Goal: Task Accomplishment & Management: Manage account settings

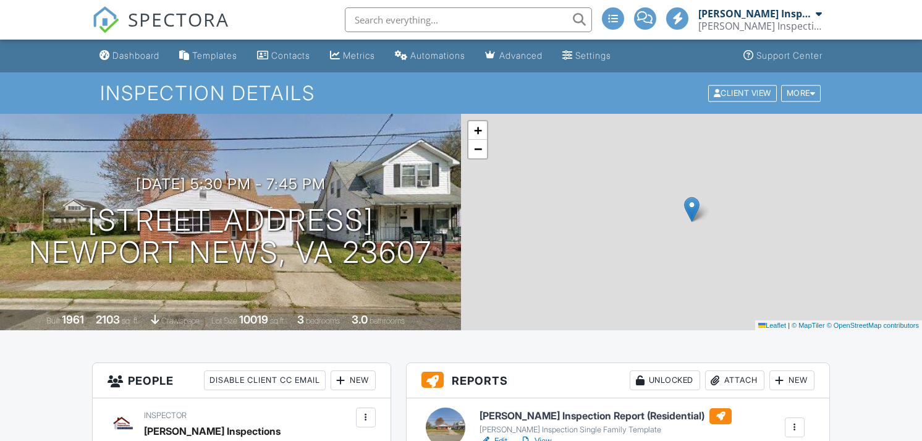
click at [590, 408] on h6 "[PERSON_NAME] Inspection Report (Residential)" at bounding box center [606, 416] width 252 height 16
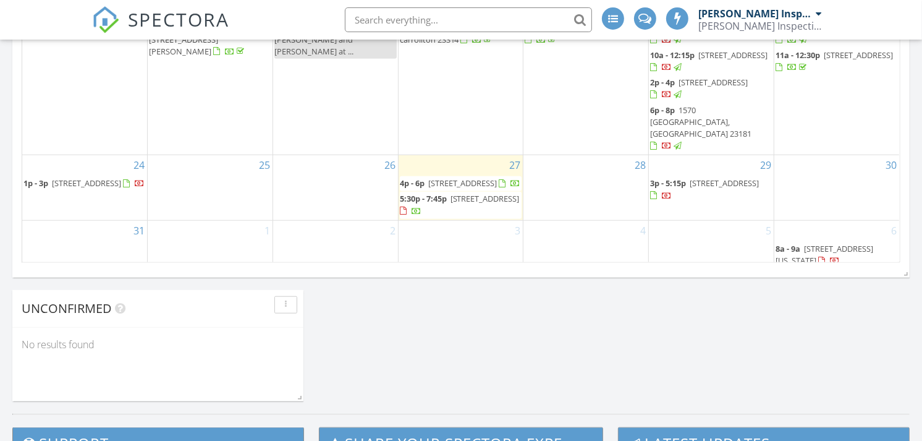
scroll to position [828, 0]
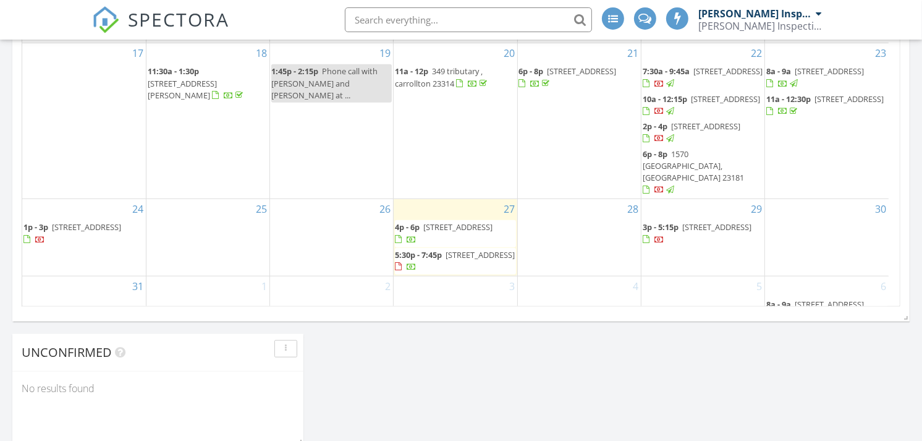
drag, startPoint x: 439, startPoint y: 282, endPoint x: 439, endPoint y: 258, distance: 24.7
click at [439, 232] on span "3712 Greenwood Dr, Portsmouth 23701" at bounding box center [457, 226] width 69 height 11
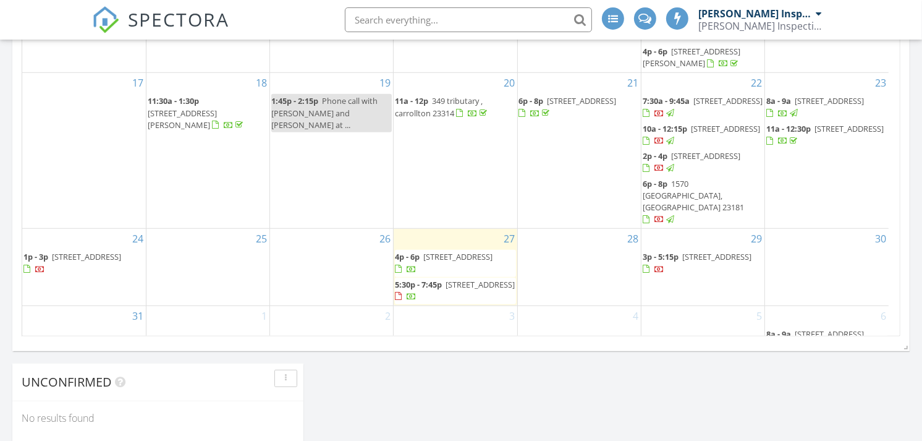
scroll to position [801, 0]
click at [446, 287] on span "1023 43rd St, Newport News 23607" at bounding box center [480, 281] width 69 height 11
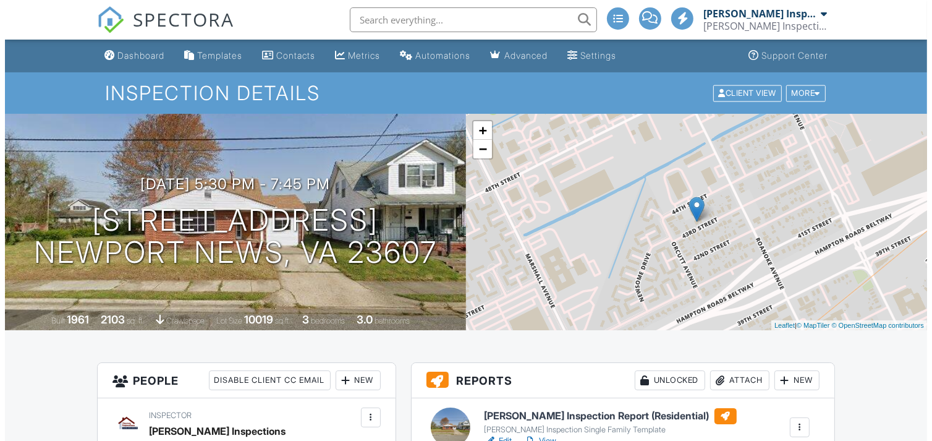
scroll to position [273, 0]
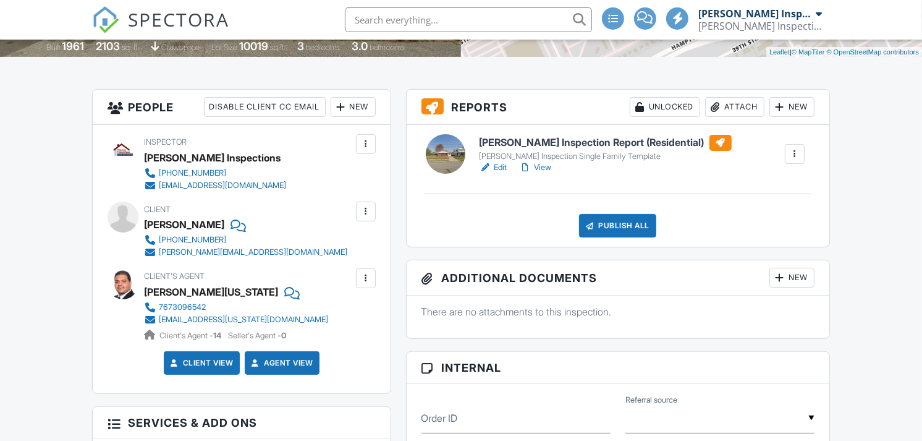
click at [629, 222] on div "Publish All" at bounding box center [617, 225] width 77 height 23
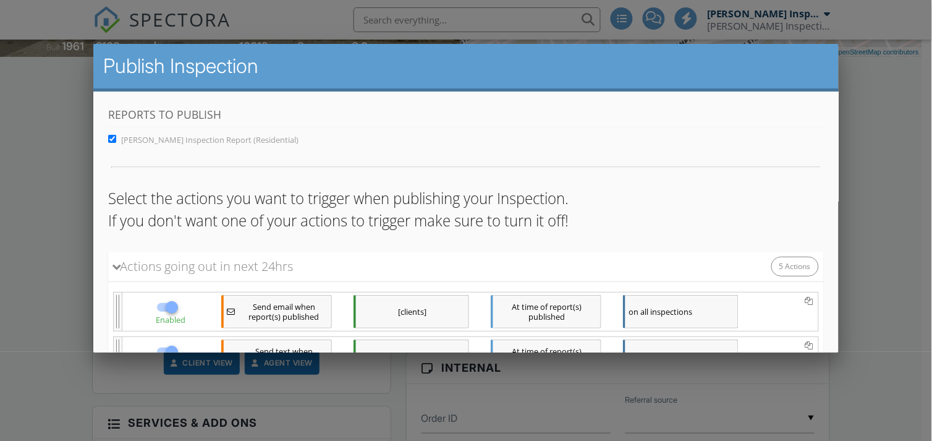
scroll to position [276, 0]
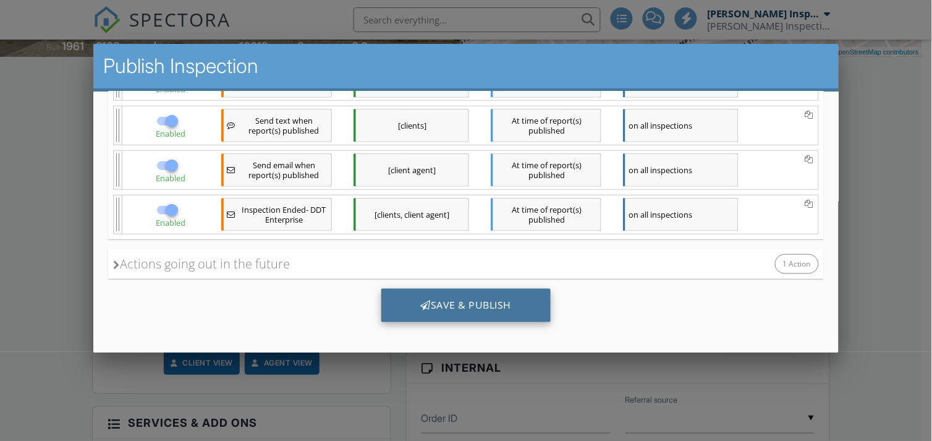
click at [444, 305] on div "Save & Publish" at bounding box center [466, 305] width 170 height 33
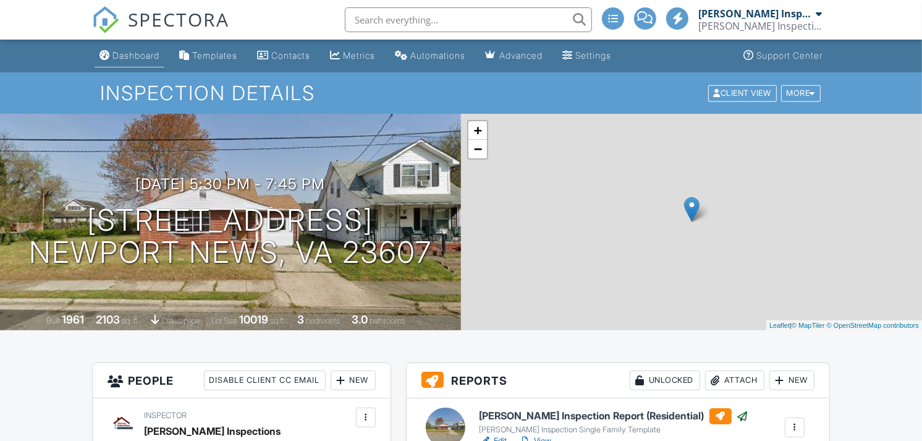
click at [133, 59] on div "Dashboard" at bounding box center [135, 55] width 47 height 11
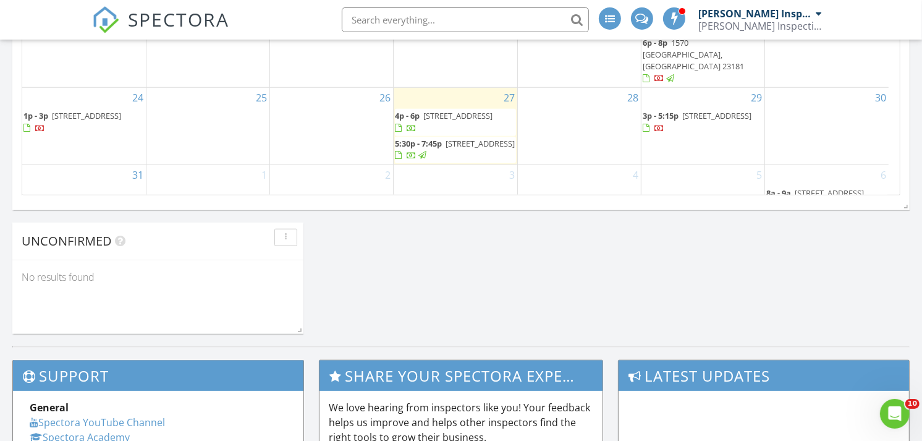
scroll to position [946, 0]
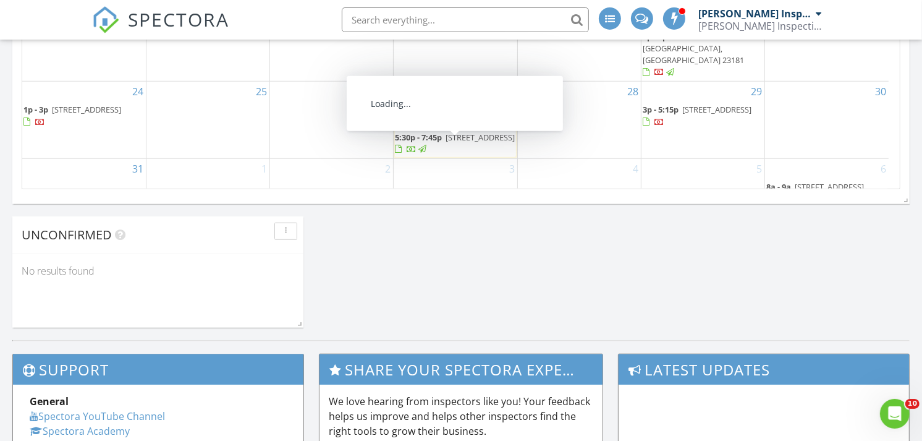
click at [452, 115] on span "[STREET_ADDRESS]" at bounding box center [457, 109] width 69 height 11
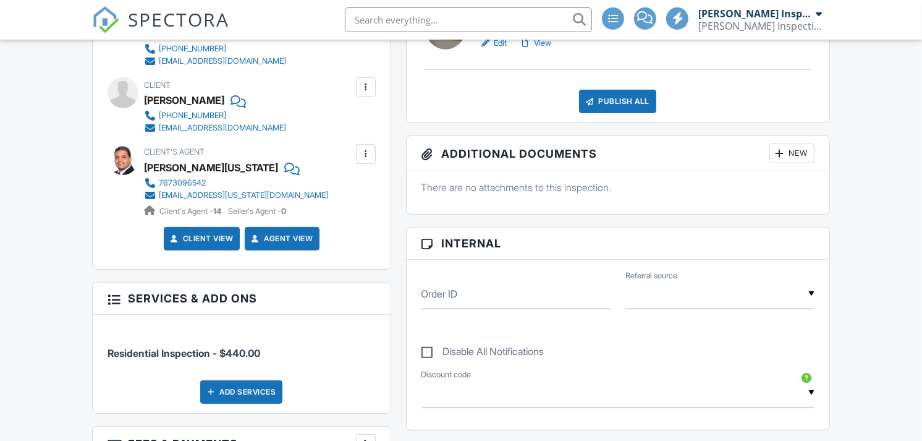
scroll to position [383, 0]
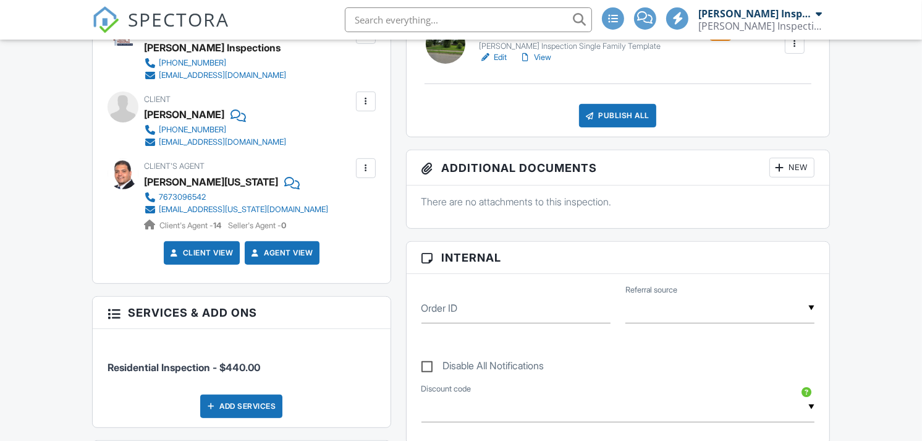
click at [629, 124] on div "Publish All" at bounding box center [617, 115] width 77 height 23
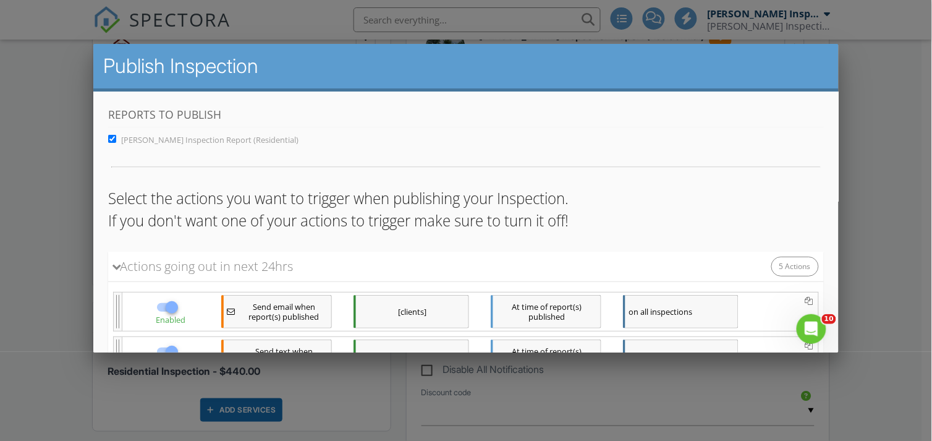
scroll to position [0, 0]
drag, startPoint x: 817, startPoint y: 164, endPoint x: 818, endPoint y: 176, distance: 11.1
click at [818, 176] on html "Create a copy of this Action. Create a copy of this Action. Create a copy of th…" at bounding box center [465, 361] width 745 height 540
click at [745, 149] on div "Reports to Publish Thomas Inspection Report (Residential)" at bounding box center [466, 136] width 716 height 61
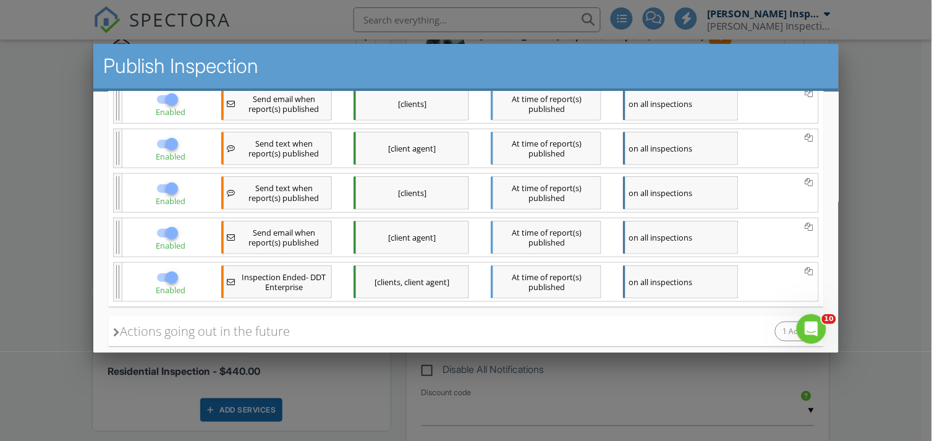
scroll to position [276, 0]
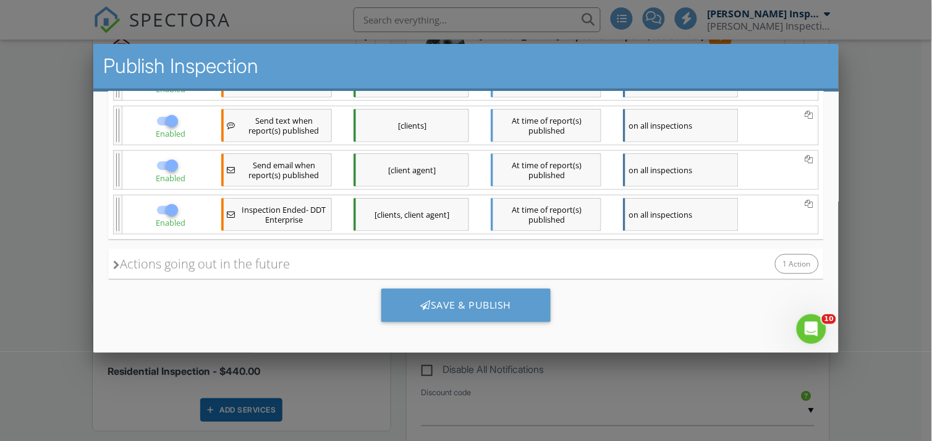
drag, startPoint x: 825, startPoint y: 166, endPoint x: 933, endPoint y: 384, distance: 243.5
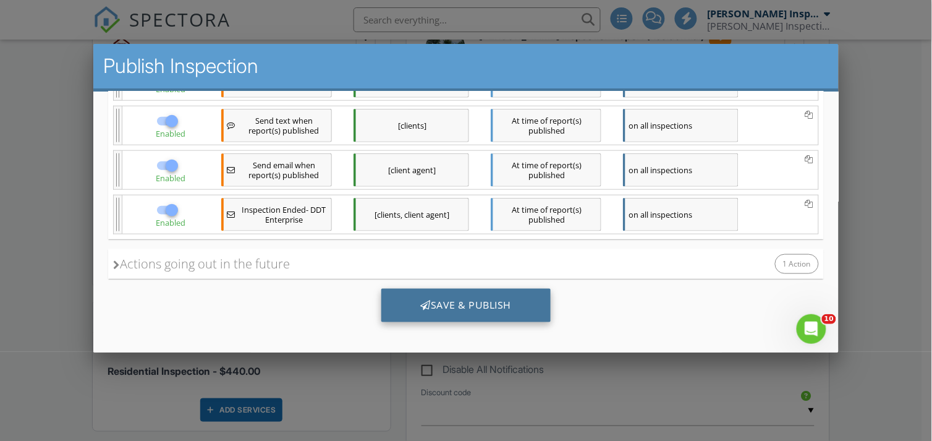
click at [523, 305] on div "Save & Publish" at bounding box center [466, 305] width 170 height 33
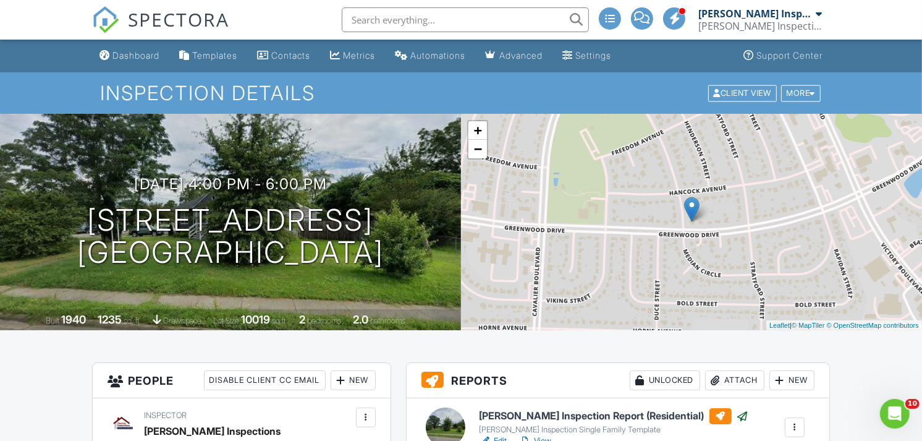
click at [130, 40] on div "SPECTORA" at bounding box center [160, 20] width 137 height 40
click at [130, 61] on link "Dashboard" at bounding box center [130, 55] width 70 height 23
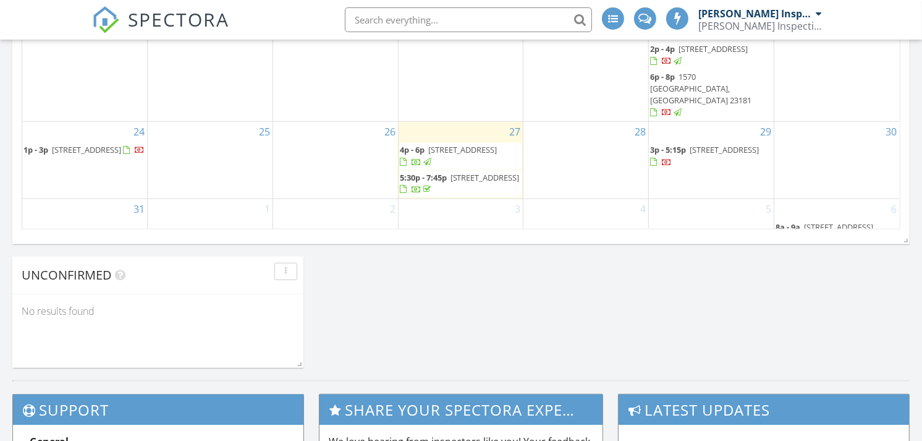
scroll to position [755, 0]
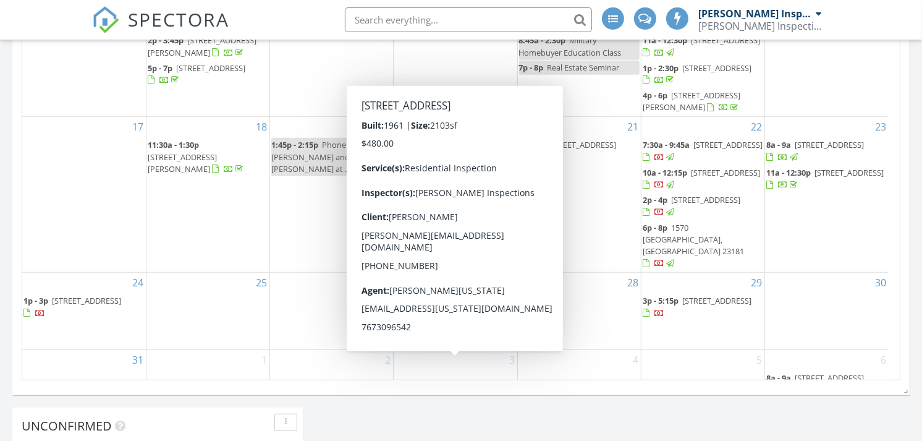
click at [449, 347] on span "5:30p - 7:45p [STREET_ADDRESS]" at bounding box center [455, 335] width 121 height 24
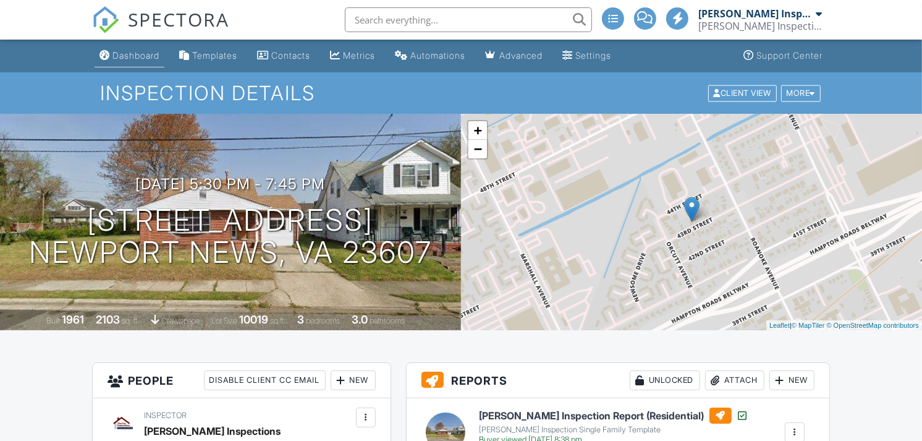
click at [143, 58] on div "Dashboard" at bounding box center [135, 55] width 47 height 11
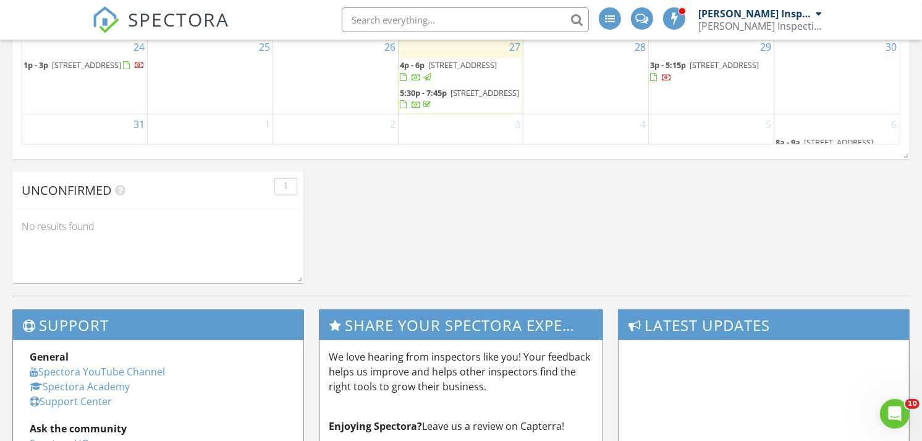
scroll to position [981, 0]
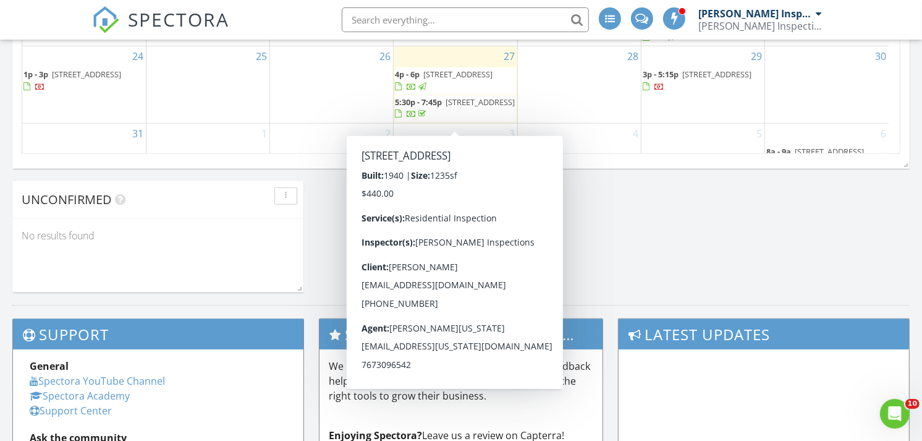
click at [423, 80] on span "3712 Greenwood Dr, Portsmouth 23701" at bounding box center [457, 74] width 69 height 11
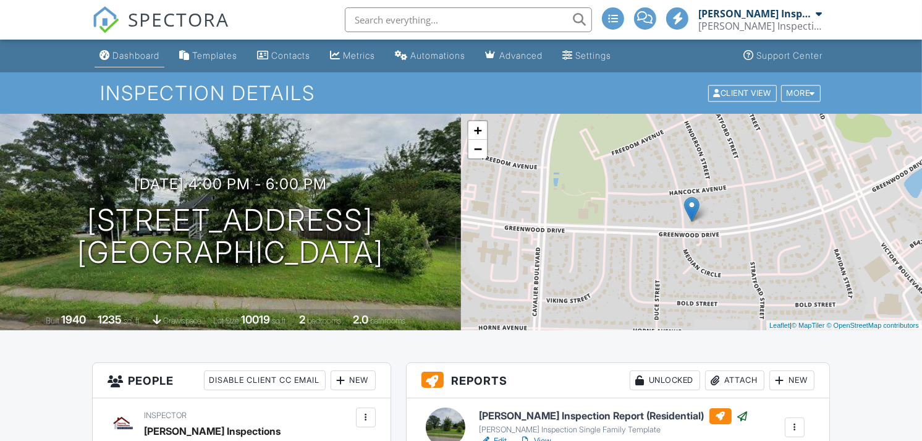
click at [147, 54] on div "Dashboard" at bounding box center [135, 55] width 47 height 11
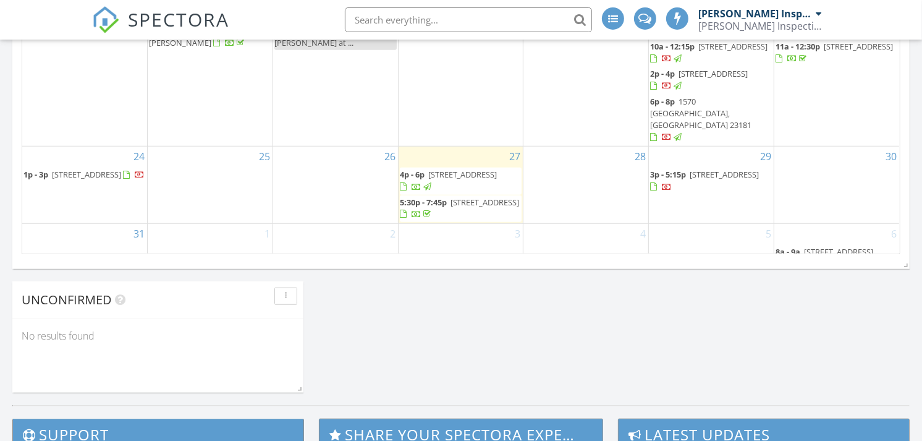
scroll to position [933, 0]
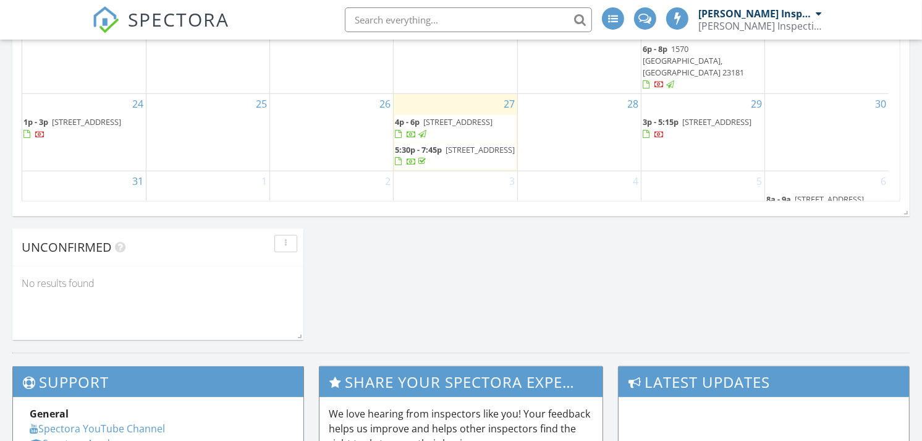
click at [446, 155] on span "1023 43rd St, Newport News 23607" at bounding box center [480, 149] width 69 height 11
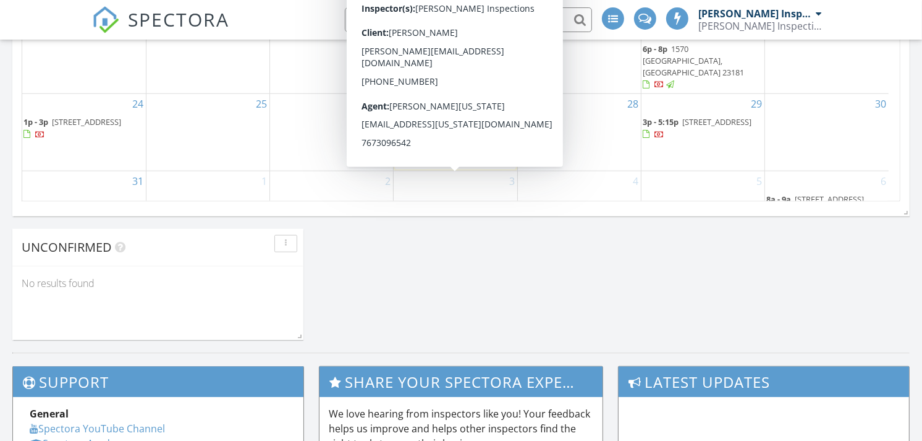
scroll to position [27, 0]
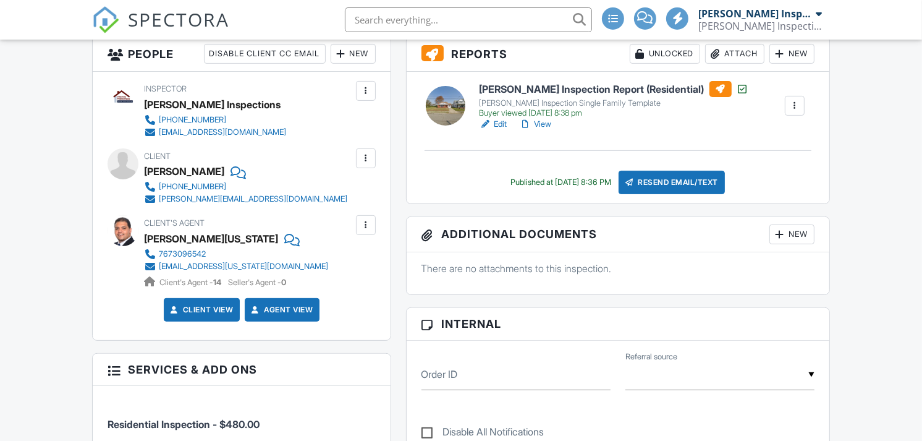
scroll to position [240, 0]
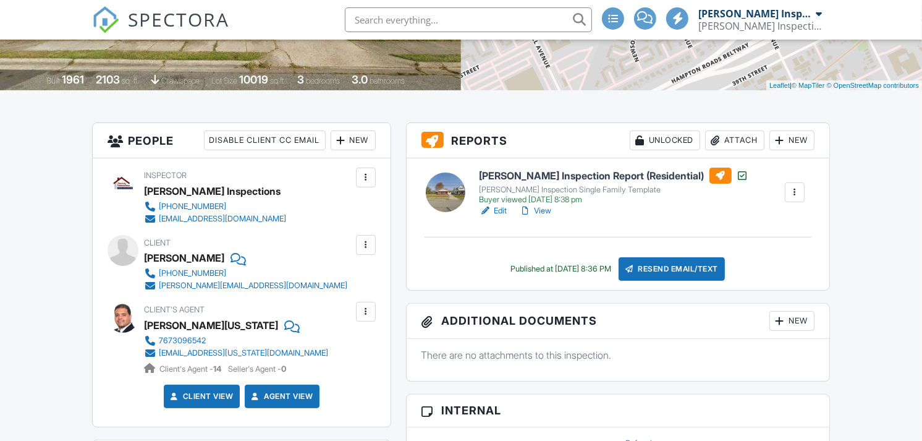
click at [546, 200] on div "Buyer viewed 08/27/2025 8:38 pm" at bounding box center [614, 200] width 269 height 10
